Goal: Browse casually

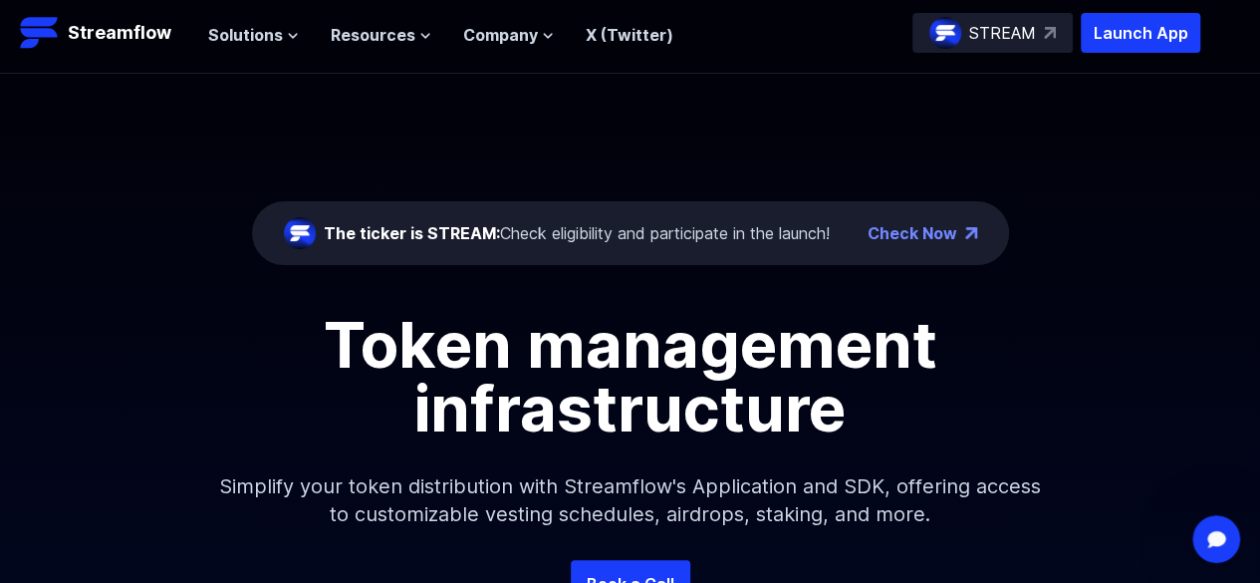
scroll to position [6, 0]
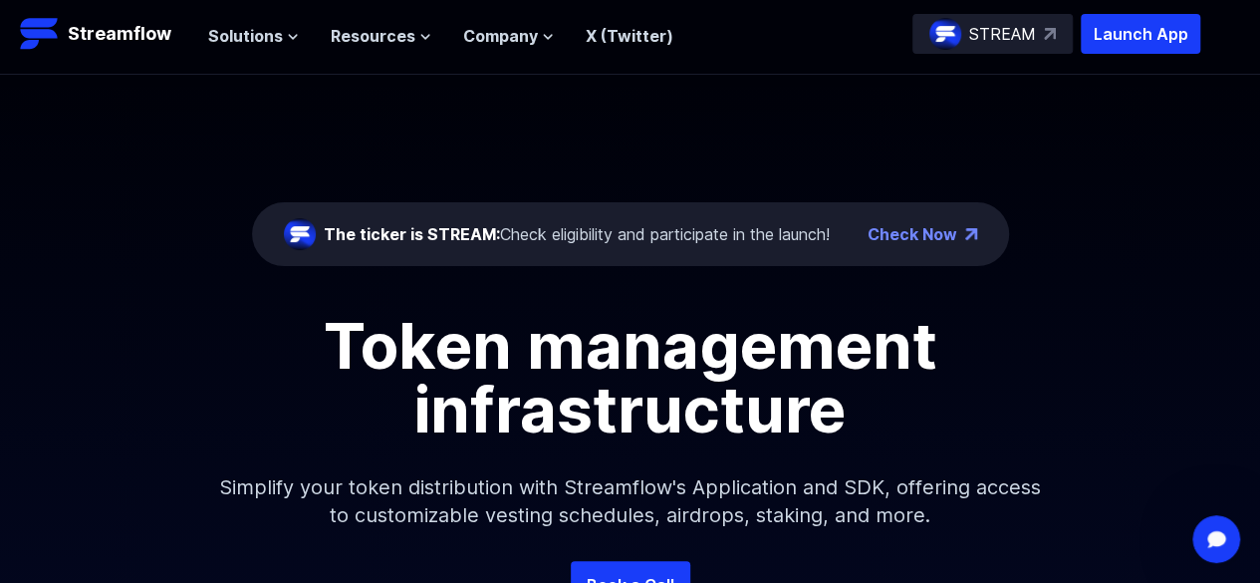
click at [1130, 210] on div "The ticker is STREAM: Check eligibility and participate in the launch! Check No…" at bounding box center [630, 318] width 1260 height 486
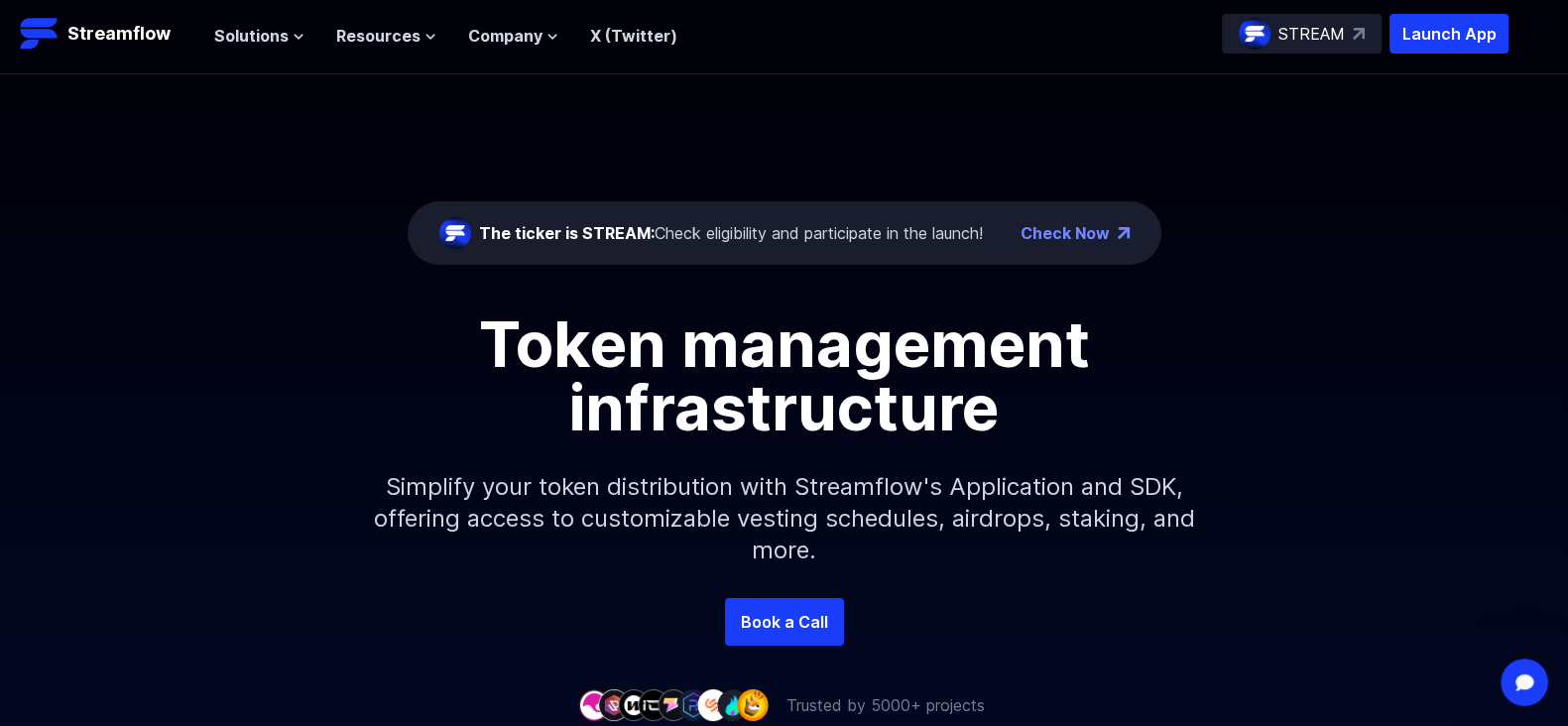
drag, startPoint x: 1193, startPoint y: 0, endPoint x: 968, endPoint y: 429, distance: 484.4
click at [968, 433] on h1 "Token management infrastructure" at bounding box center [784, 375] width 892 height 126
